Goal: Task Accomplishment & Management: Manage account settings

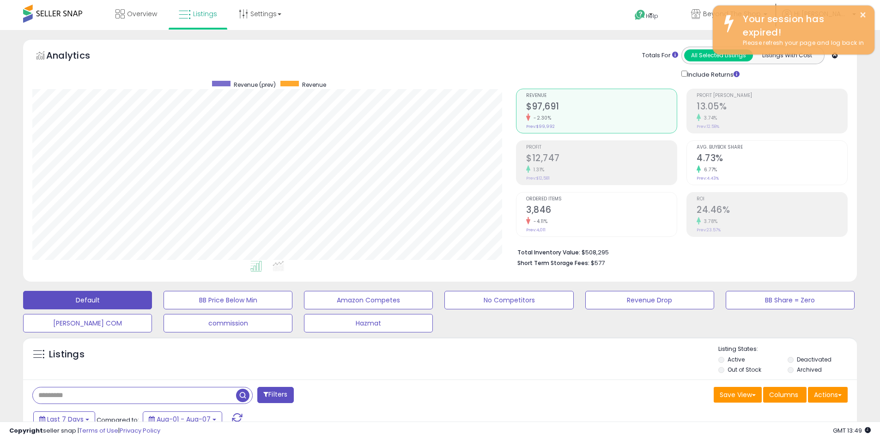
select select "**"
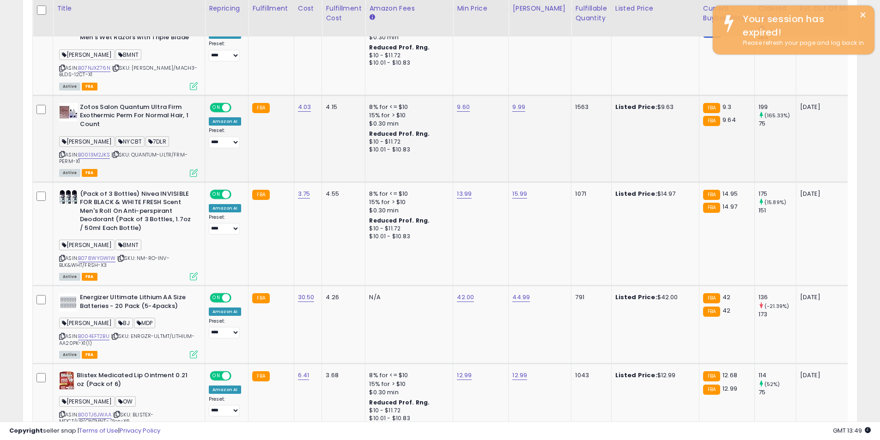
scroll to position [189, 484]
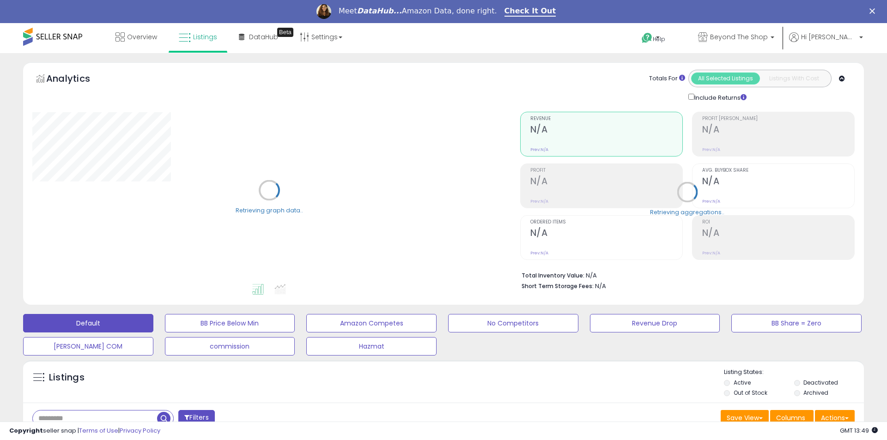
select select "**"
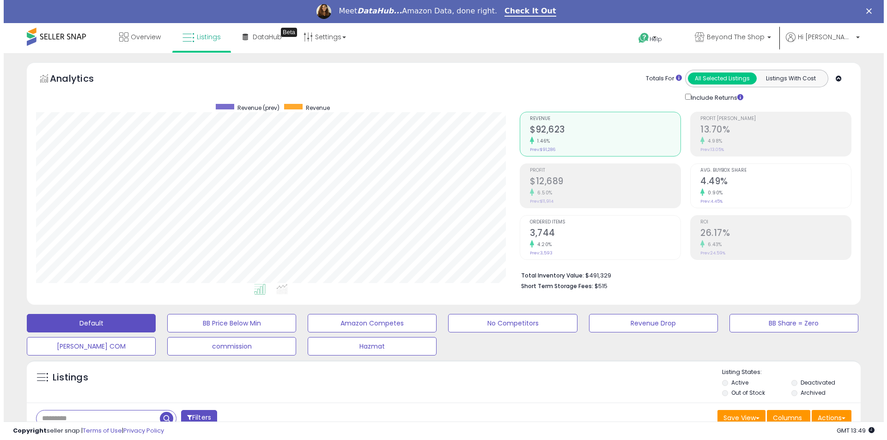
scroll to position [189, 484]
click at [531, 180] on h2 "$12,689" at bounding box center [601, 182] width 151 height 12
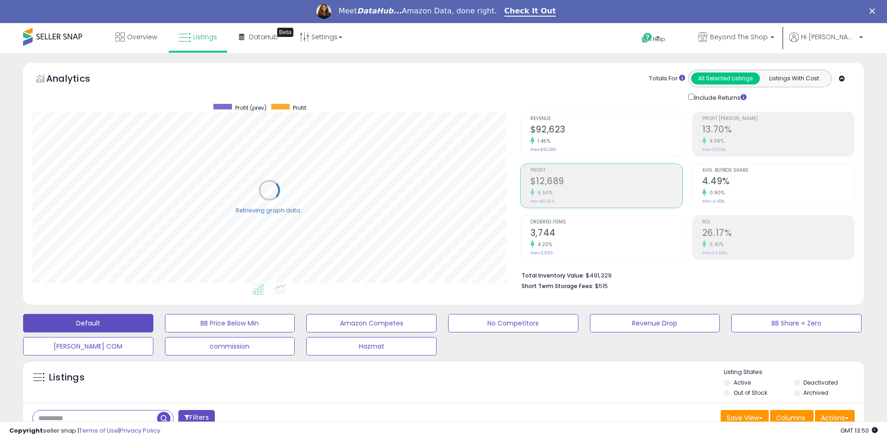
scroll to position [461799, 461505]
click at [541, 139] on small "1.46%" at bounding box center [538, 141] width 16 height 7
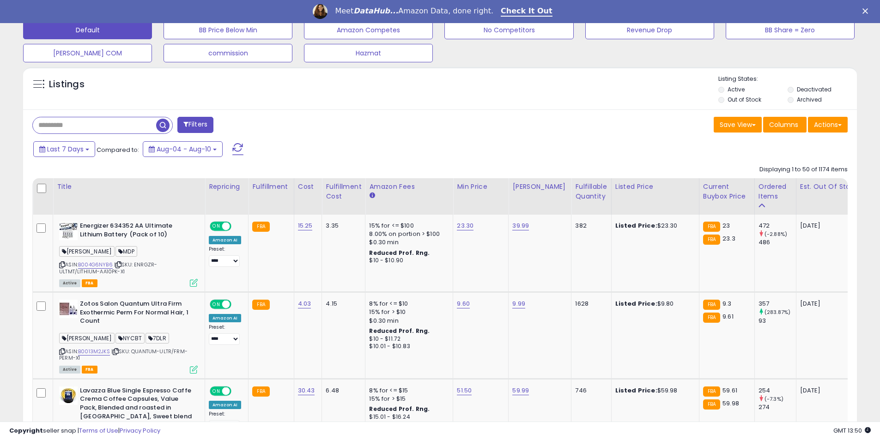
scroll to position [370, 0]
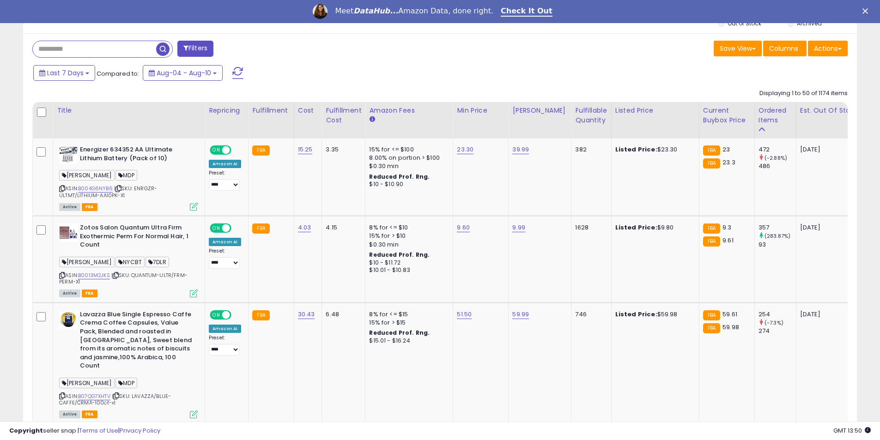
click at [872, 8] on div "Meet DataHub... Amazon Data, done right. Check It Out" at bounding box center [440, 12] width 880 height 16
click at [868, 11] on icon "Close" at bounding box center [866, 11] width 6 height 6
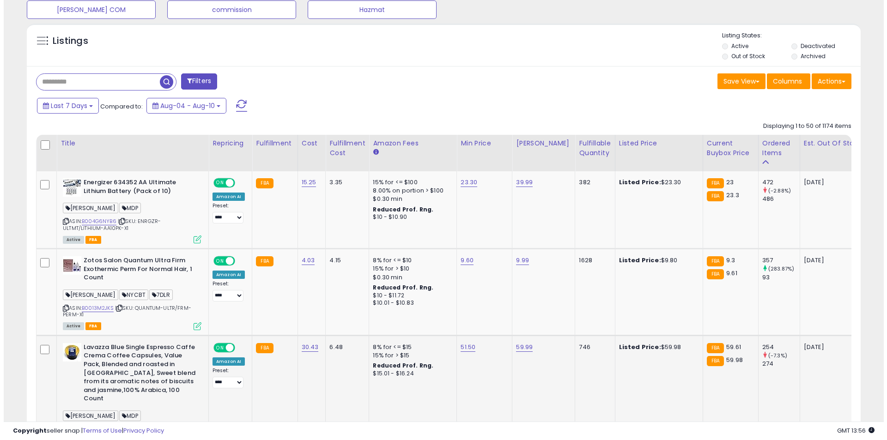
scroll to position [323, 0]
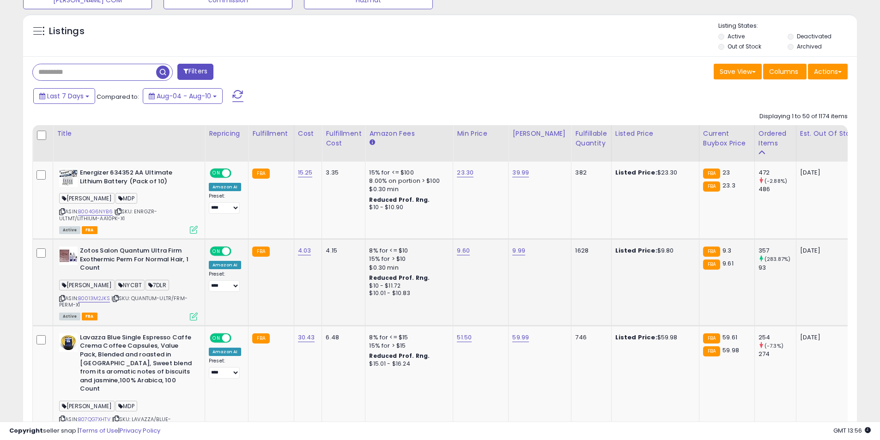
click at [188, 316] on div "Active FBA" at bounding box center [128, 316] width 139 height 6
click at [197, 318] on icon at bounding box center [194, 317] width 8 height 8
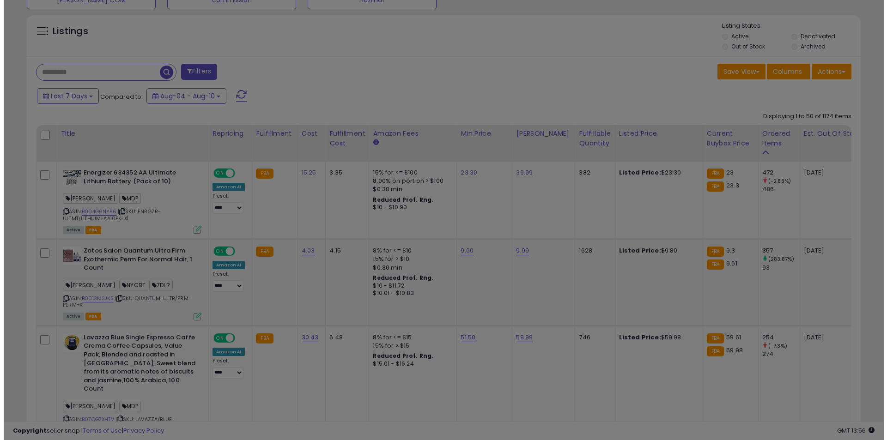
scroll to position [189, 488]
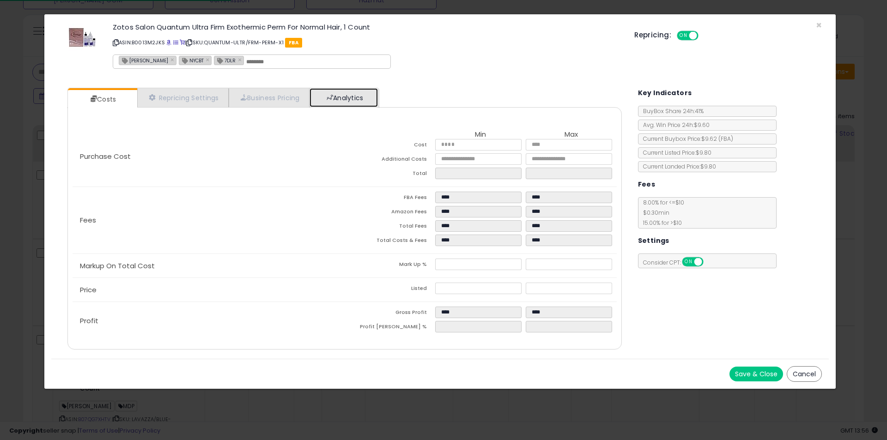
click at [340, 105] on link "Analytics" at bounding box center [344, 97] width 68 height 19
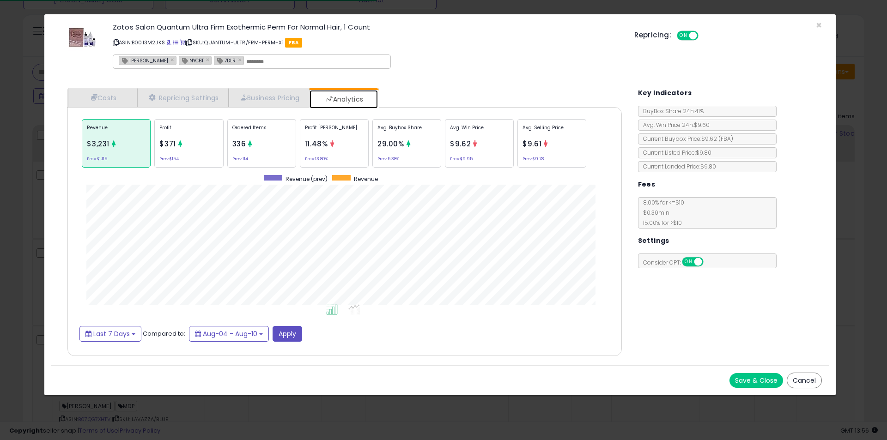
scroll to position [284, 573]
click at [263, 131] on p "Ordered Items" at bounding box center [261, 131] width 59 height 14
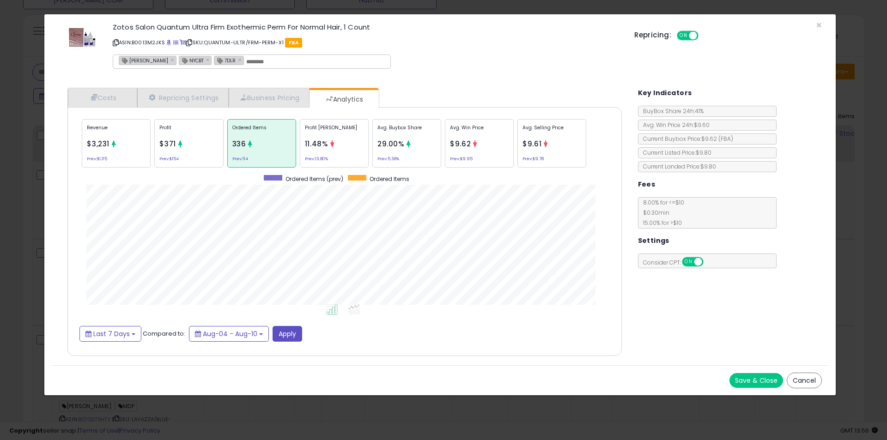
click at [20, 186] on div "× Close Zotos Salon Quantum Ultra Firm Exothermic Perm For Normal Hair, 1 Count…" at bounding box center [443, 220] width 887 height 440
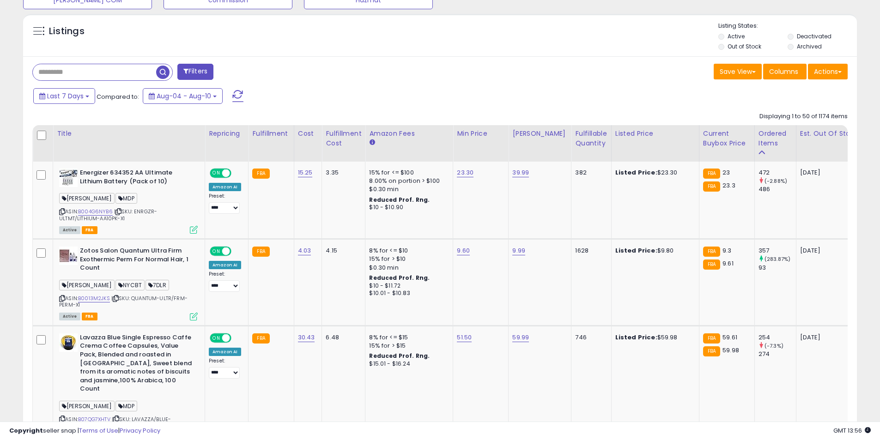
scroll to position [461799, 461505]
